Goal: Task Accomplishment & Management: Manage account settings

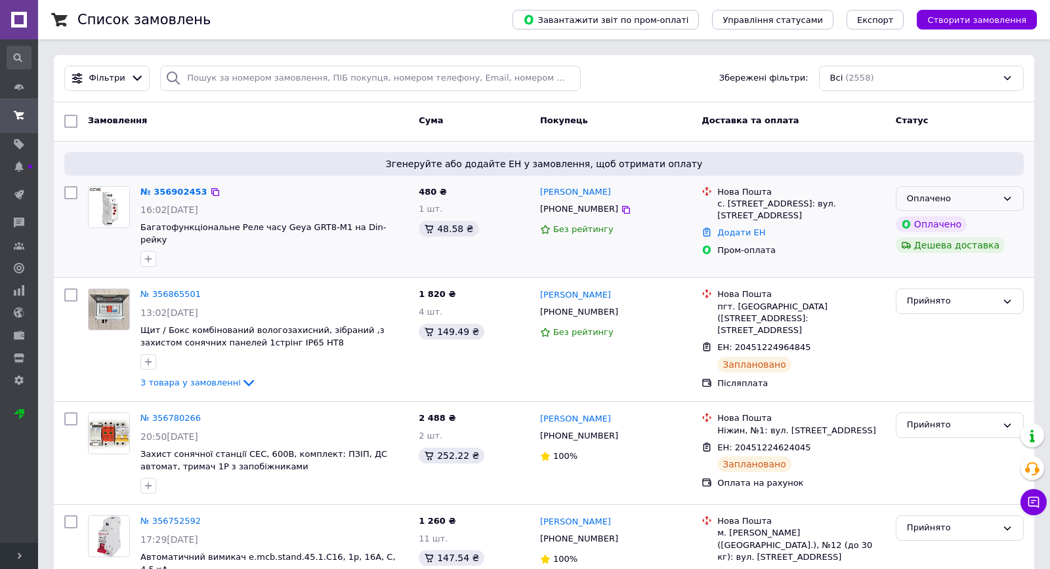
click at [1004, 199] on icon at bounding box center [1007, 199] width 10 height 10
click at [942, 227] on li "Прийнято" at bounding box center [959, 226] width 127 height 24
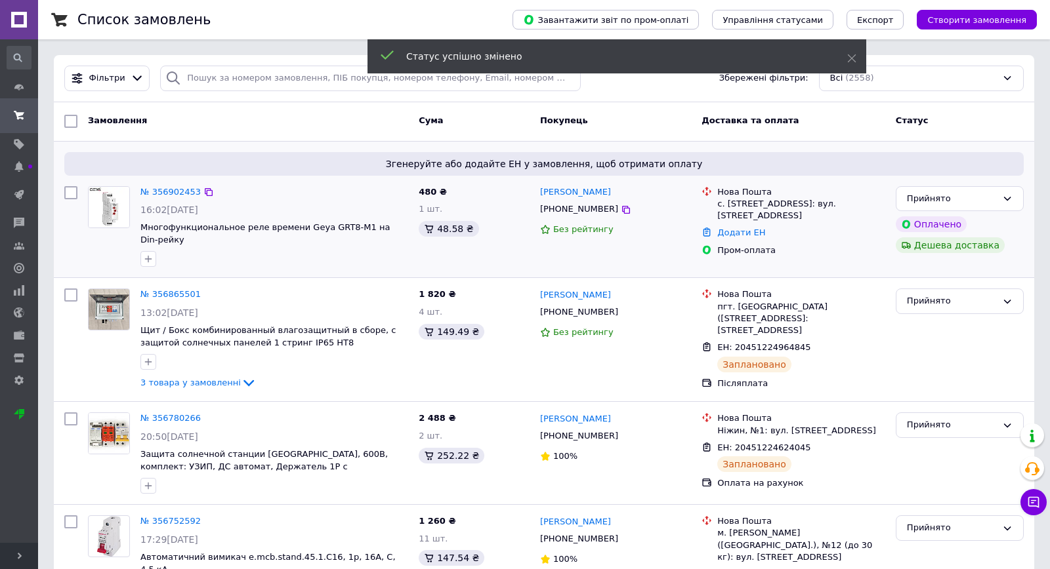
click at [203, 194] on icon at bounding box center [208, 192] width 10 height 10
click at [188, 192] on link "№ 356902453" at bounding box center [170, 192] width 60 height 10
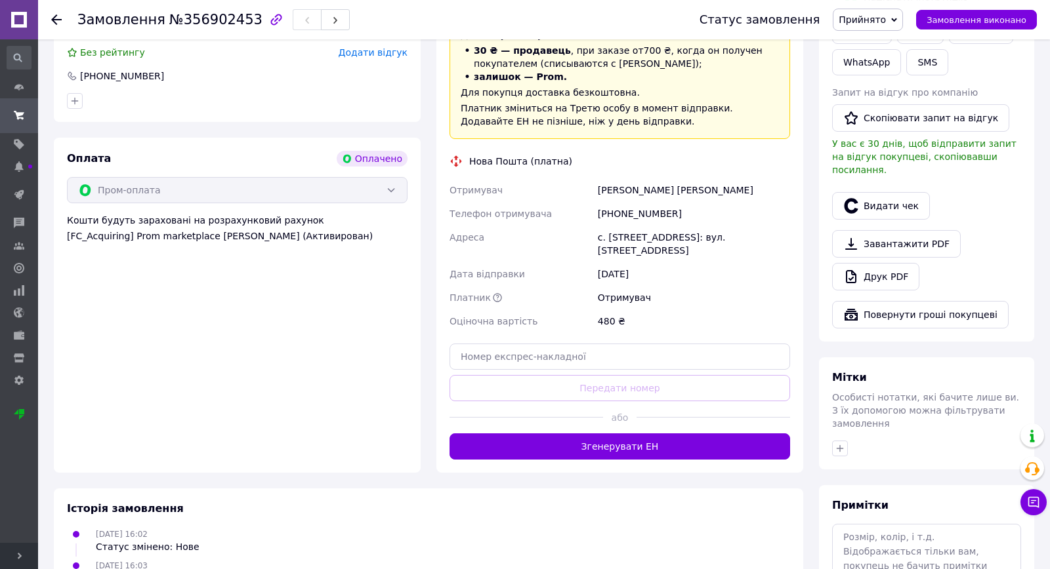
scroll to position [354, 0]
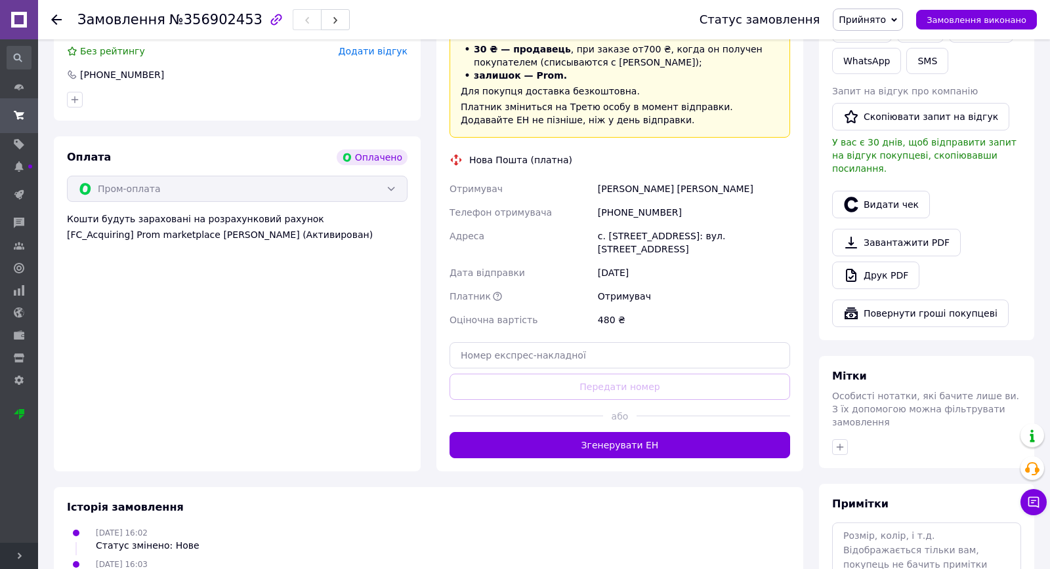
click at [626, 211] on div "[PHONE_NUMBER]" at bounding box center [693, 213] width 197 height 24
copy div "380673782191"
drag, startPoint x: 624, startPoint y: 188, endPoint x: 748, endPoint y: 190, distance: 124.0
click at [748, 190] on div "Отримувач [PERSON_NAME] [PERSON_NAME] отримувача [PHONE_NUMBER] Адреса [PERSON_…" at bounding box center [620, 254] width 346 height 155
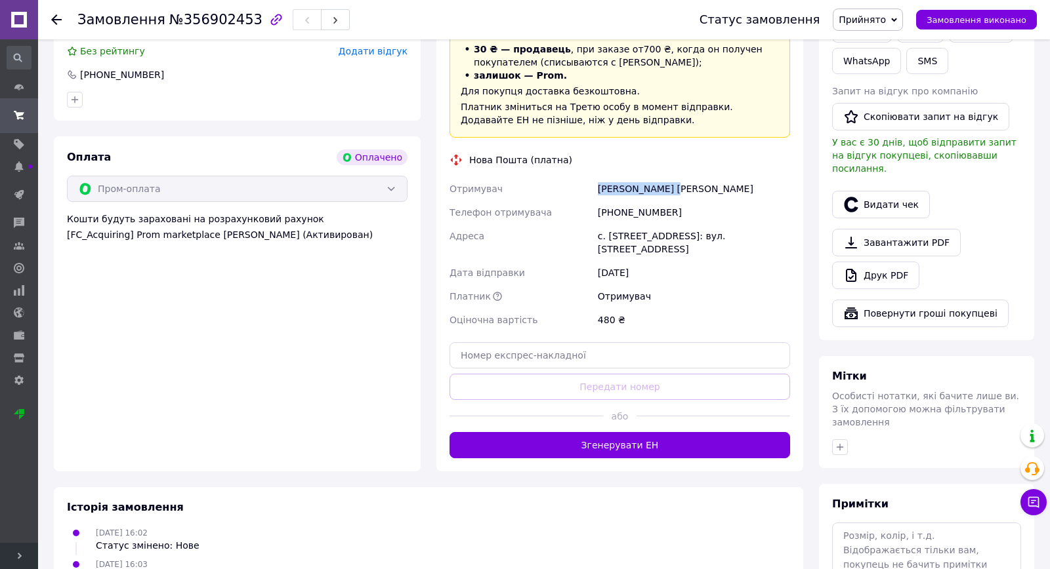
copy div "Отримувач [PERSON_NAME] [PERSON_NAME]"
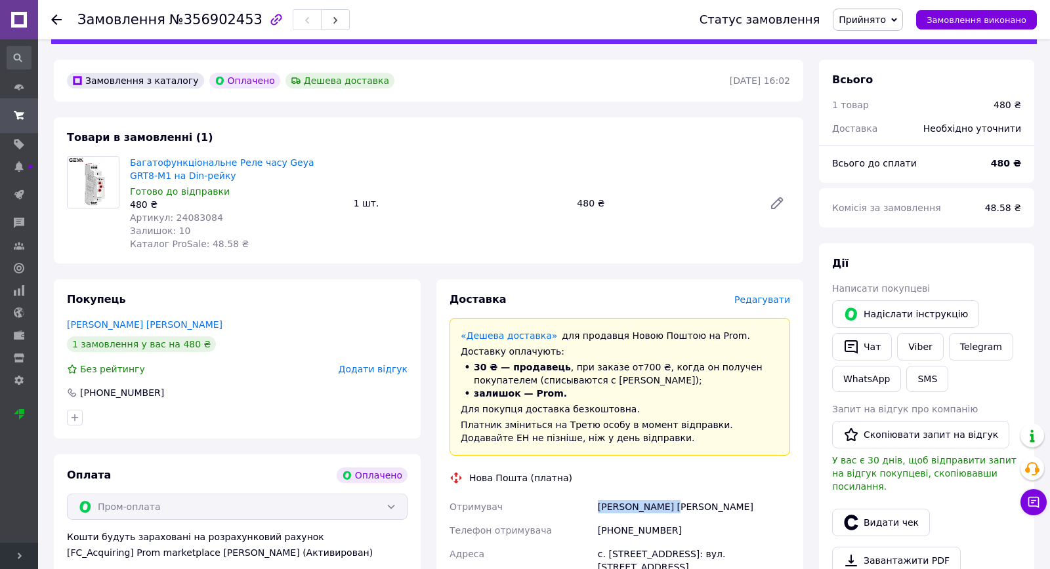
scroll to position [0, 0]
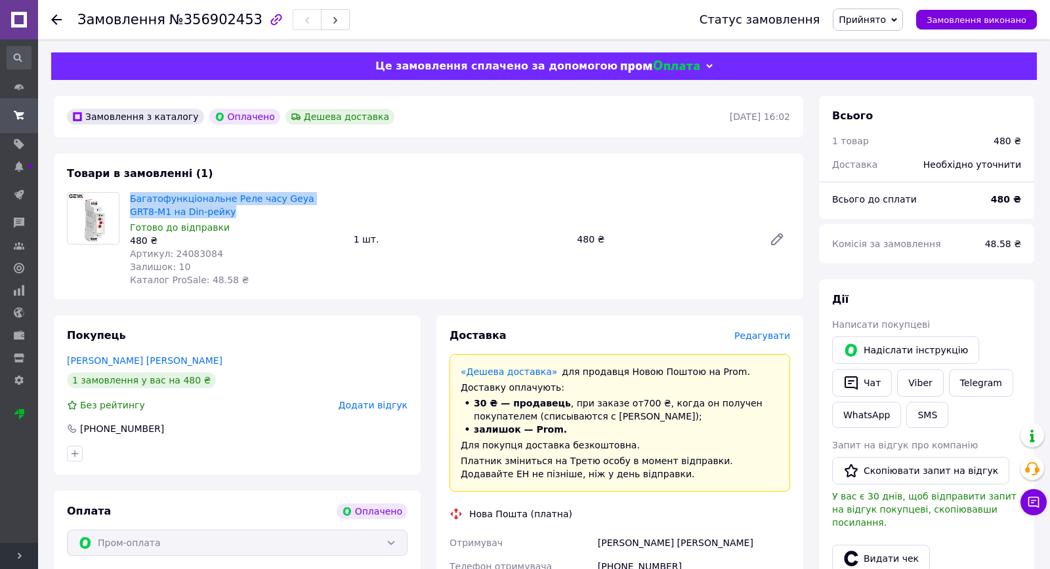
drag, startPoint x: 186, startPoint y: 219, endPoint x: 129, endPoint y: 199, distance: 60.6
click at [129, 199] on div "Багатофункціональне Реле часу Geya GRT8-M1 на Din-рейку Готово до відправки 480…" at bounding box center [237, 240] width 224 height 100
copy link "Багатофункціональне Реле часу Geya GRT8-M1 на Din-рейку"
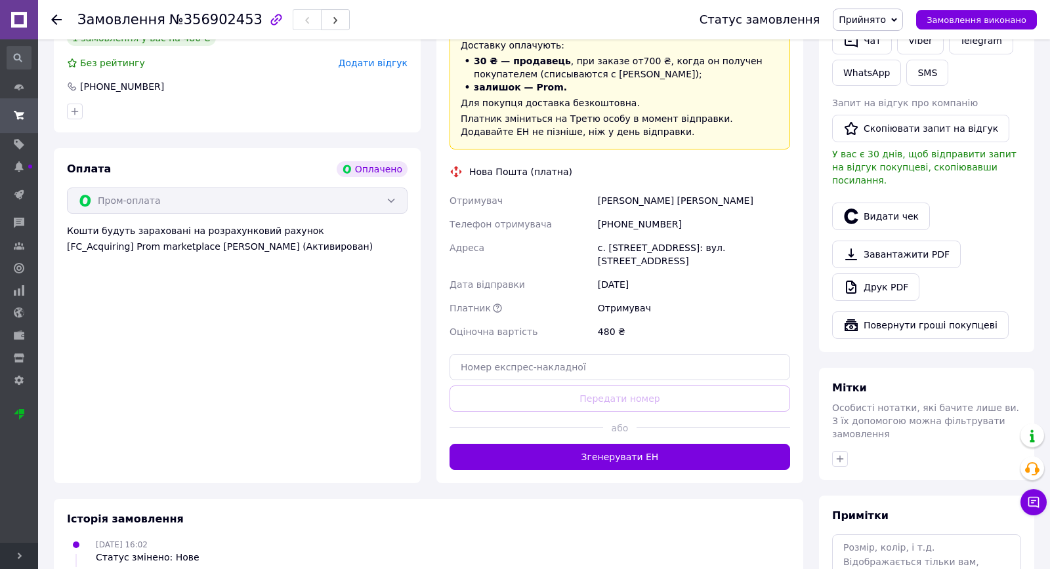
scroll to position [354, 0]
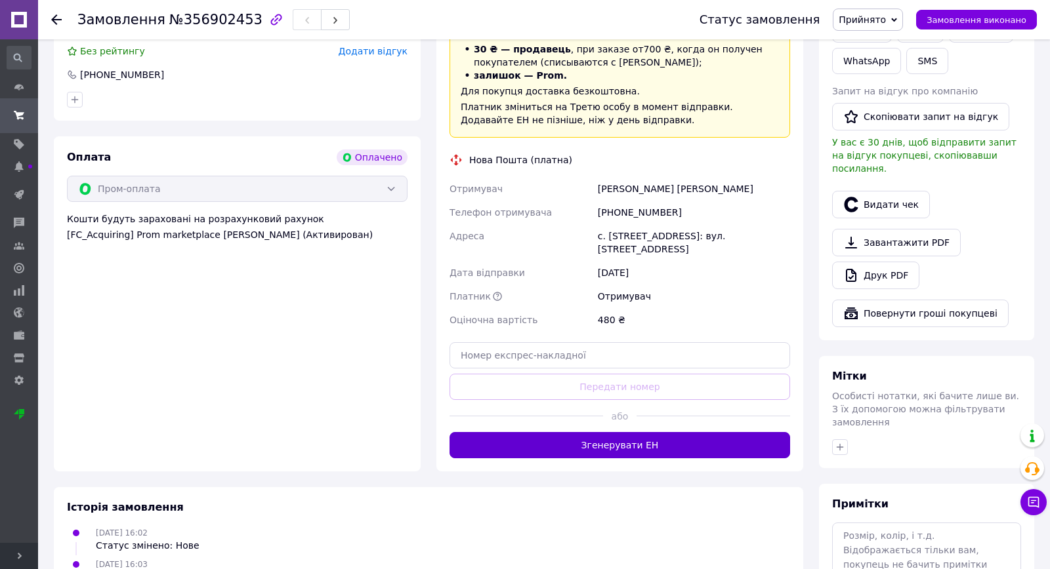
click at [653, 454] on button "Згенерувати ЕН" at bounding box center [619, 445] width 340 height 26
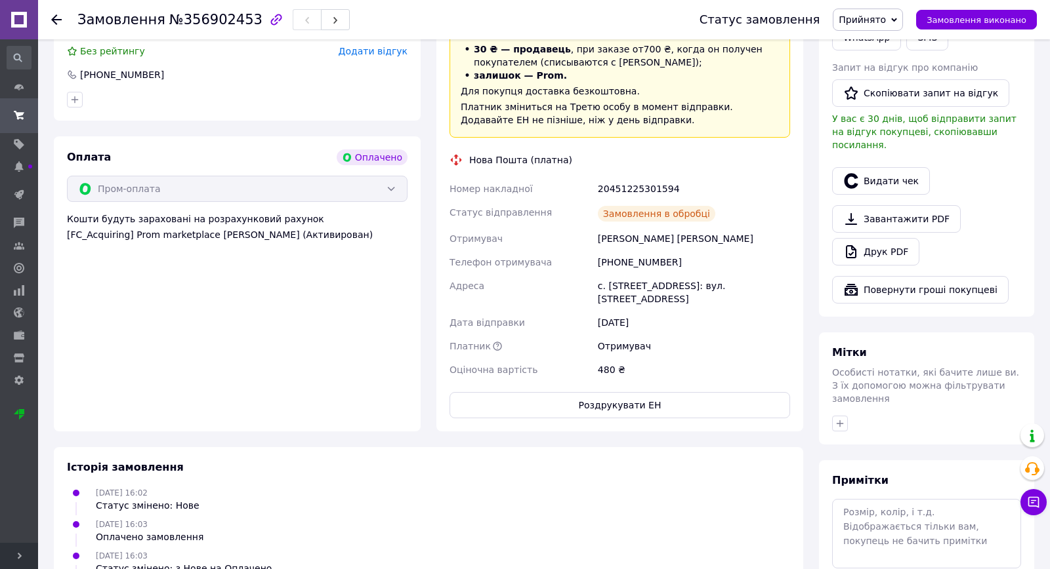
click at [632, 189] on div "20451225301594" at bounding box center [693, 189] width 197 height 24
copy div "20451225301594"
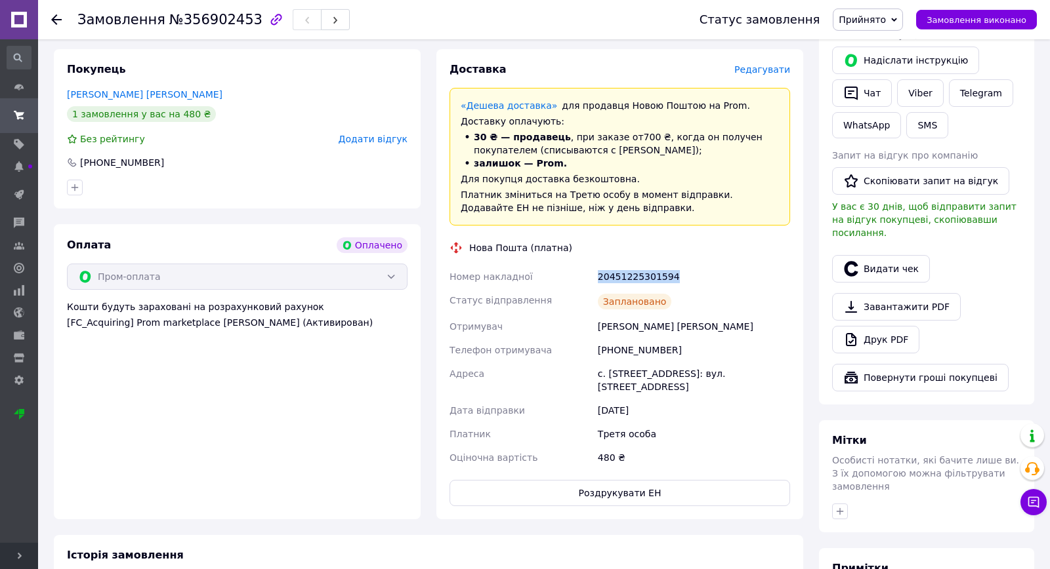
scroll to position [0, 0]
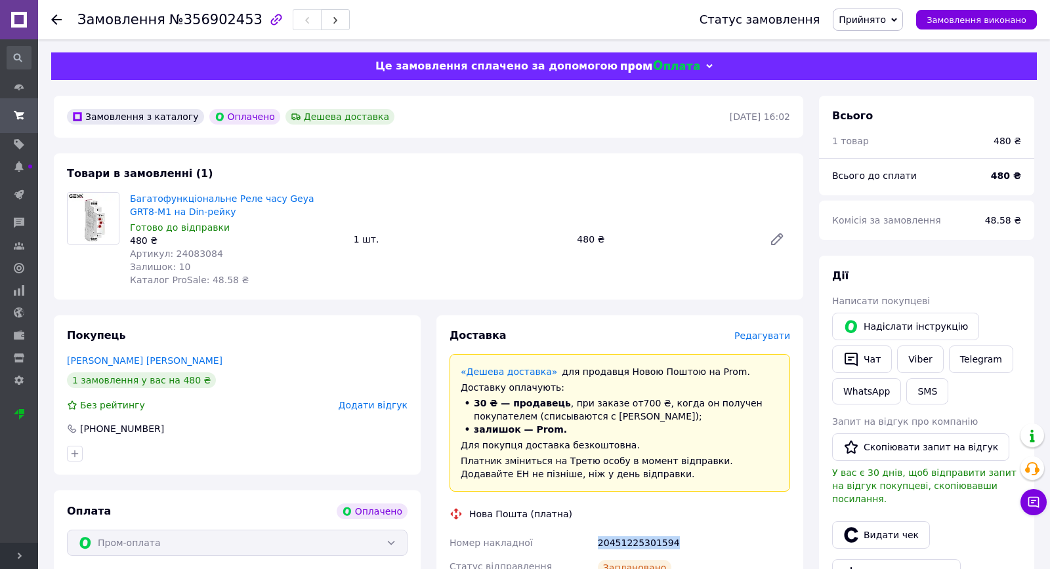
click at [55, 20] on use at bounding box center [56, 19] width 10 height 10
